Goal: Task Accomplishment & Management: Use online tool/utility

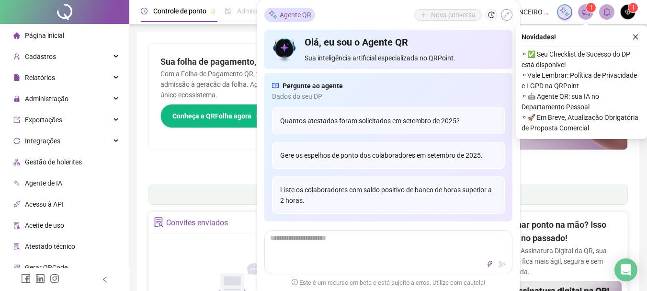
click at [506, 15] on icon "shrink" at bounding box center [506, 14] width 7 height 7
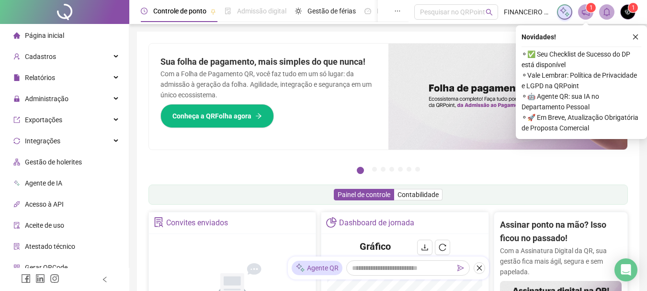
click at [46, 33] on span "Página inicial" at bounding box center [44, 36] width 39 height 8
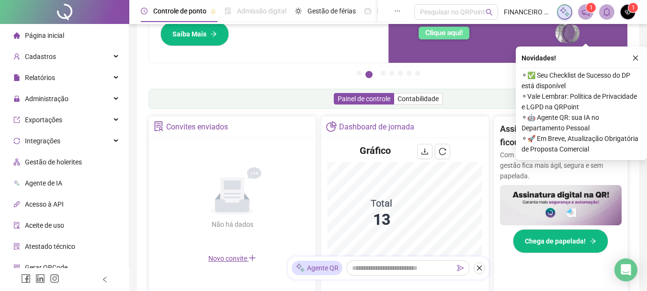
scroll to position [192, 0]
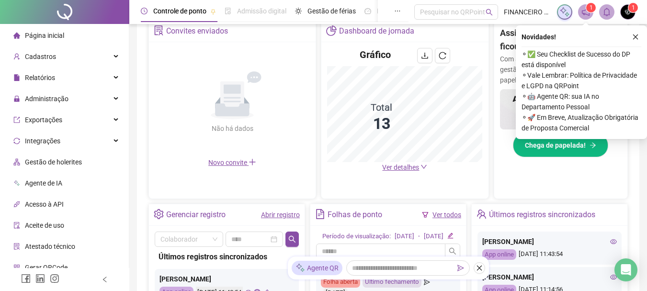
click at [403, 169] on span "Ver detalhes" at bounding box center [400, 167] width 37 height 8
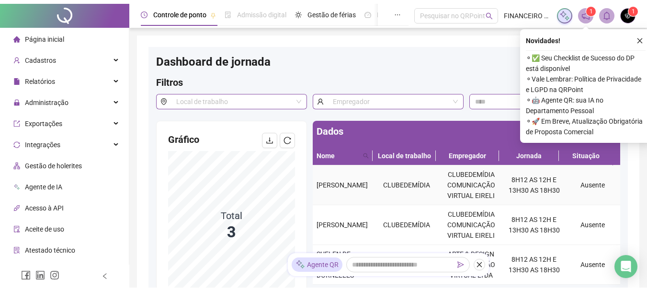
scroll to position [48, 0]
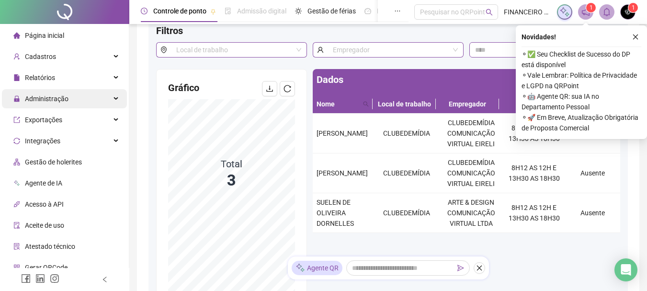
click at [41, 101] on span "Administração" at bounding box center [47, 99] width 44 height 8
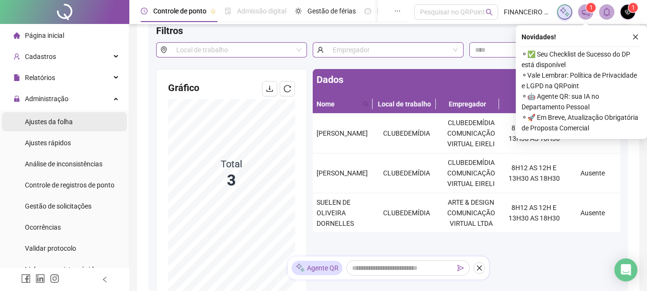
click at [41, 121] on span "Ajustes da folha" at bounding box center [49, 122] width 48 height 8
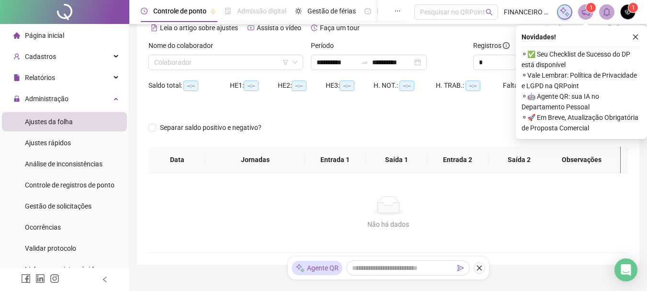
type input "**********"
click at [205, 53] on div "Nome do colaborador" at bounding box center [226, 47] width 155 height 14
click at [203, 60] on input "search" at bounding box center [221, 62] width 135 height 14
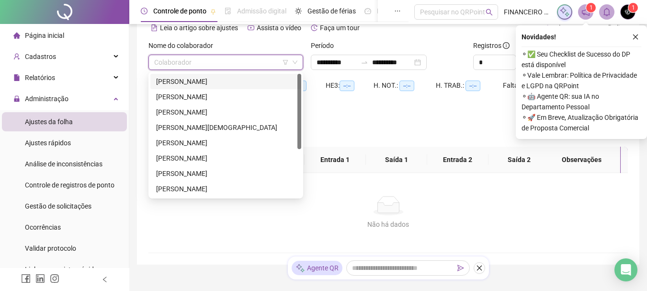
scroll to position [77, 0]
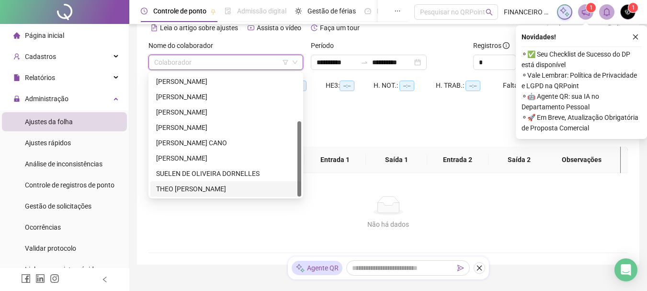
click at [194, 194] on div "THEO [PERSON_NAME]" at bounding box center [225, 188] width 151 height 15
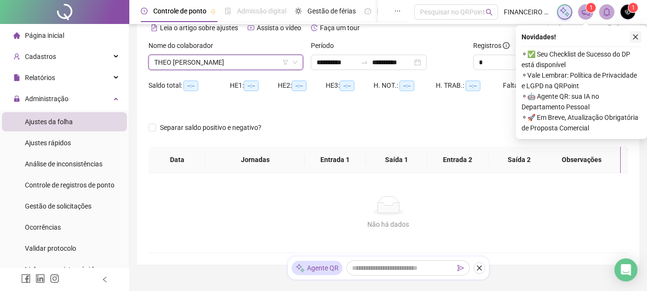
click at [636, 36] on icon "close" at bounding box center [635, 37] width 7 height 7
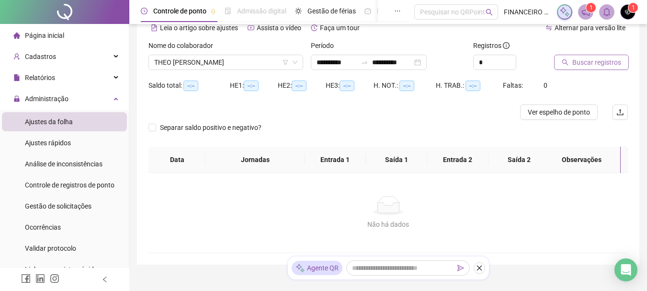
click at [592, 59] on span "Buscar registros" at bounding box center [596, 62] width 49 height 11
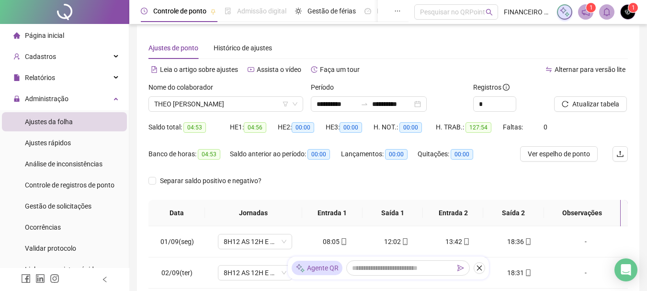
scroll to position [0, 0]
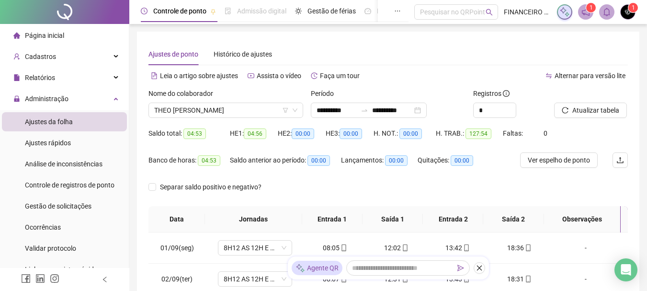
click at [61, 36] on span "Página inicial" at bounding box center [44, 36] width 39 height 8
